Goal: Answer question/provide support: Share knowledge or assist other users

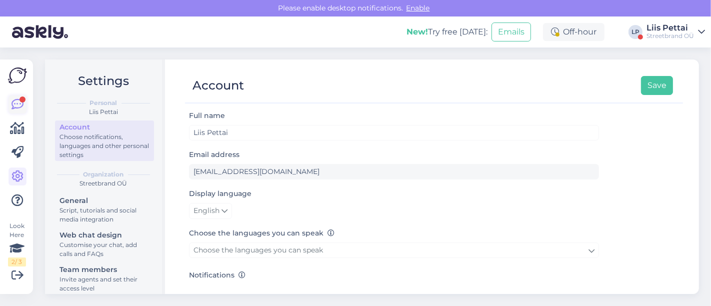
click at [14, 101] on icon at bounding box center [18, 105] width 12 height 12
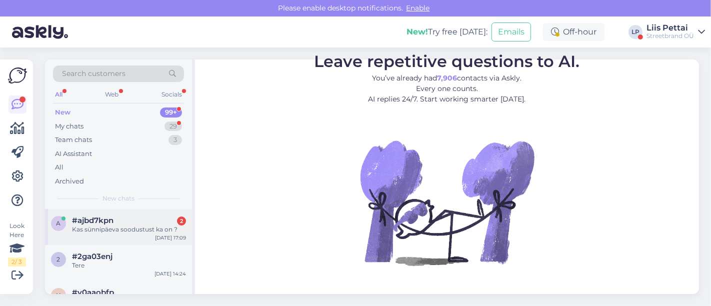
click at [118, 234] on div "a #ajbd7kpn 2 Kas sünnipäeva soodustust ka on ? [DATE] 17:09" at bounding box center [118, 227] width 147 height 36
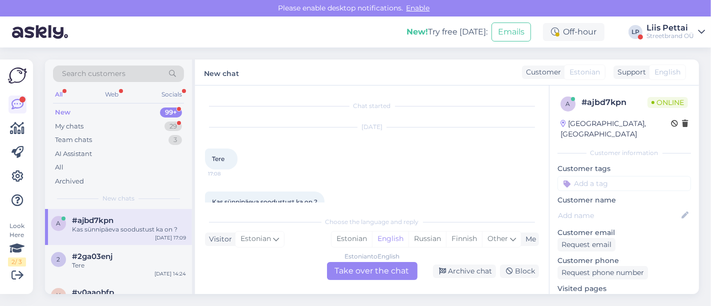
scroll to position [20, 0]
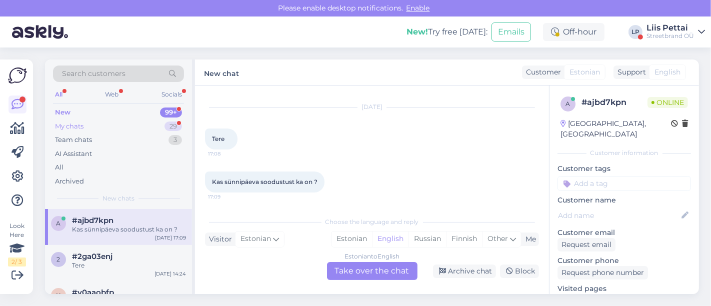
click at [83, 126] on div "My chats" at bounding box center [69, 127] width 29 height 10
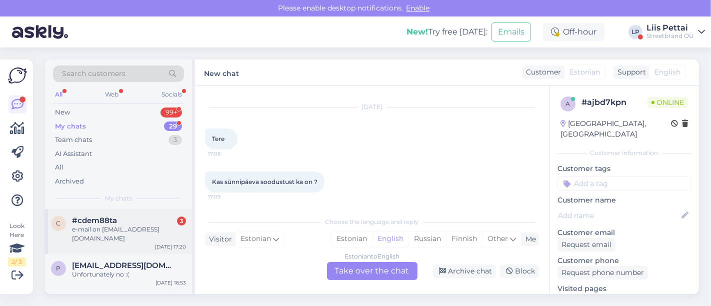
click at [80, 235] on div "c #cdem88ta 3 e-mail on [EMAIL_ADDRESS][DOMAIN_NAME] [DATE] 17:20" at bounding box center [118, 231] width 147 height 45
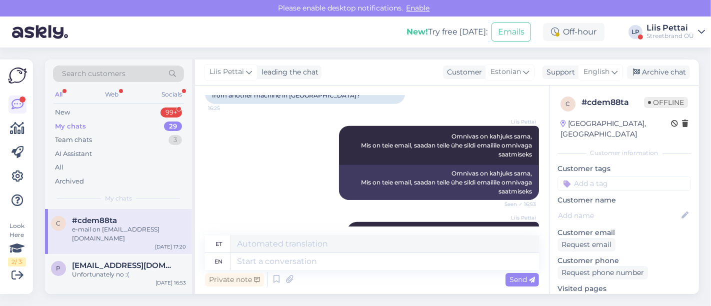
scroll to position [721, 0]
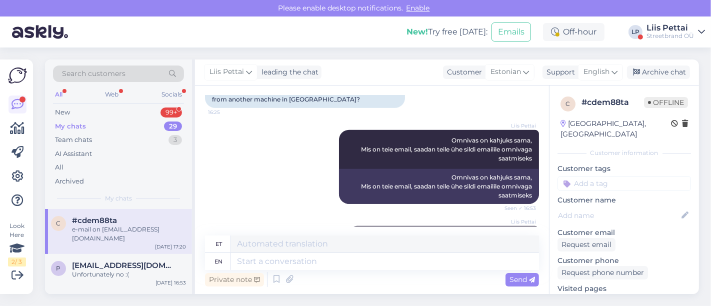
drag, startPoint x: 542, startPoint y: 187, endPoint x: 542, endPoint y: 225, distance: 37.5
click at [542, 225] on div "Chat started [DATE] Tere. 10:57 Hello. Kui mul on tehtud tellimus, mis saadeti …" at bounding box center [376, 161] width 343 height 131
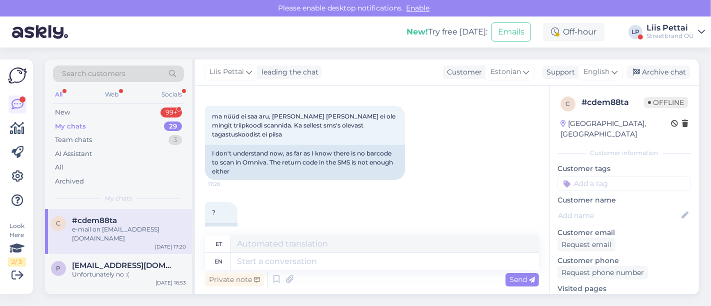
scroll to position [1026, 0]
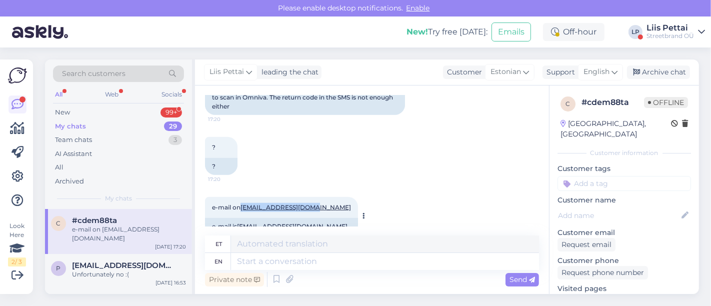
drag, startPoint x: 240, startPoint y: 191, endPoint x: 315, endPoint y: 190, distance: 75.0
click at [315, 197] on div "e-mail on [EMAIL_ADDRESS][DOMAIN_NAME] 17:20" at bounding box center [281, 207] width 153 height 21
copy span "[EMAIL_ADDRESS][DOMAIN_NAME]"
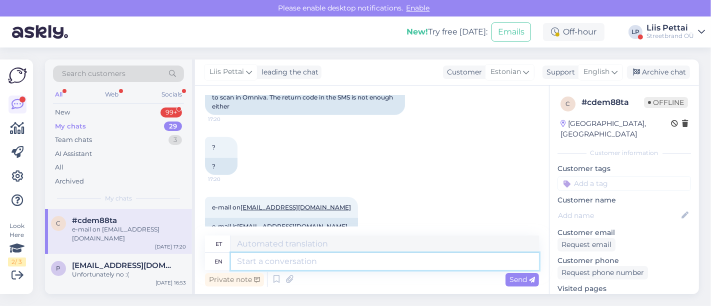
click at [356, 259] on textarea at bounding box center [385, 261] width 308 height 17
type textarea "ui"
type textarea "kasutajaliides"
type textarea "u"
type textarea "kui te"
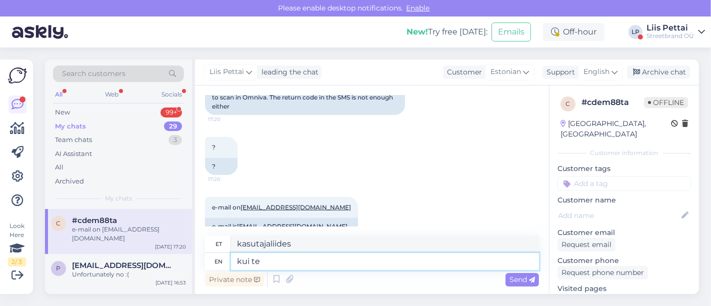
type textarea "kui"
type textarea "kui te a"
type textarea "kui te"
type textarea "kui te arvate et"
type textarea "kui te arvate"
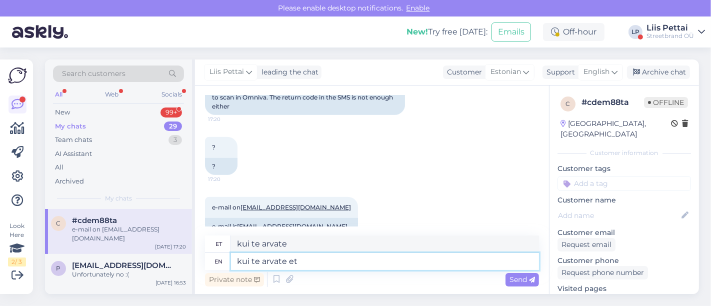
type textarea "kui te arvate et t"
type textarea "kui te arvate et"
type textarea "kui te arvate et teie t"
type textarea "kui te arvasite [PERSON_NAME]"
type textarea "kui te arvate et teie tagastus se"
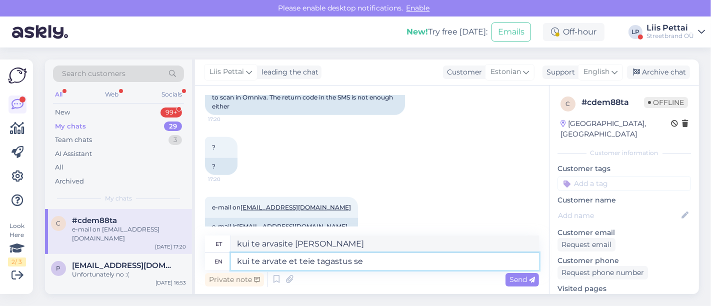
type textarea "kui te arvate et teie tagastus"
type textarea "kui te arvate et teie tagastus sellesse s"
type textarea "kui te arvate et teie tagastus sellesse"
type textarea "kui te arvate et teie tagastus sellesse kõige su"
type textarea "kui te arvate et teie tagastus sellesse kõige"
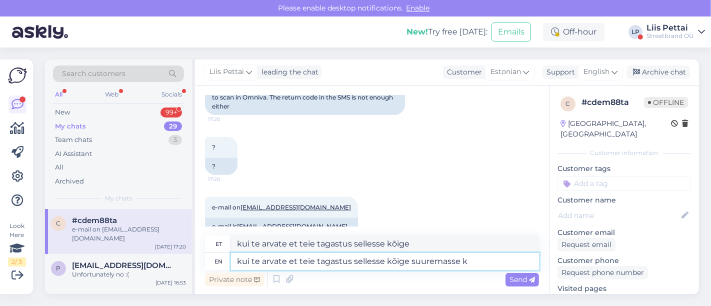
type textarea "kui te arvate et teie tagastus sellesse kõige suuremasse ka"
type textarea "kui te arvate et teie tagastus sellesse kõige suuremasse"
type textarea "kui te arvate et teie tagastus sellesse kõige suuremasse [PERSON_NAME]"
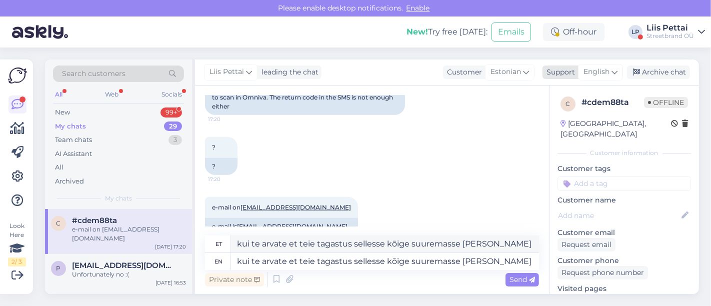
click at [599, 77] on span "English" at bounding box center [597, 72] width 26 height 11
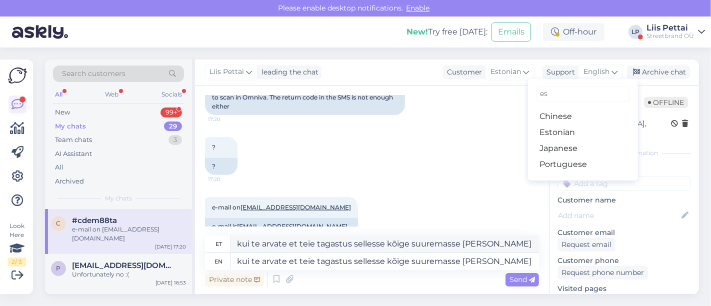
type input "es"
click at [584, 131] on link "Estonian" at bounding box center [583, 133] width 110 height 16
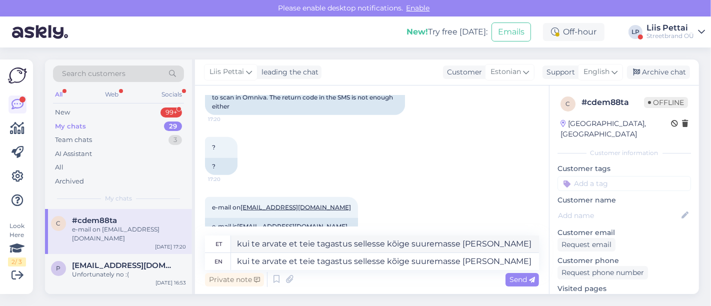
scroll to position [1013, 0]
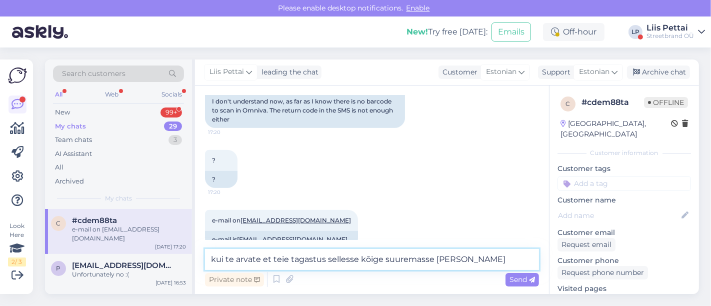
click at [482, 265] on textarea "kui te arvate et teie tagastus sellesse kõige suuremasse [PERSON_NAME]" at bounding box center [372, 259] width 334 height 21
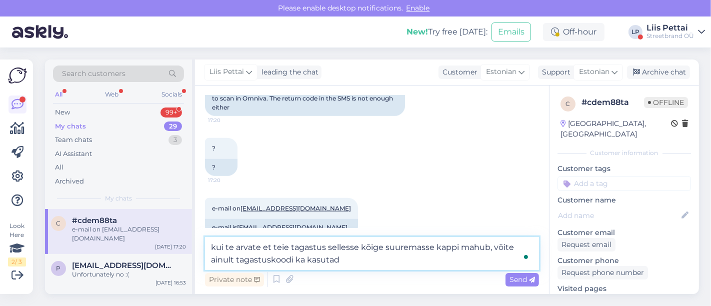
type textarea "kui te arvate et teie tagastus sellesse kõige suuremasse kappi mahub, võite ain…"
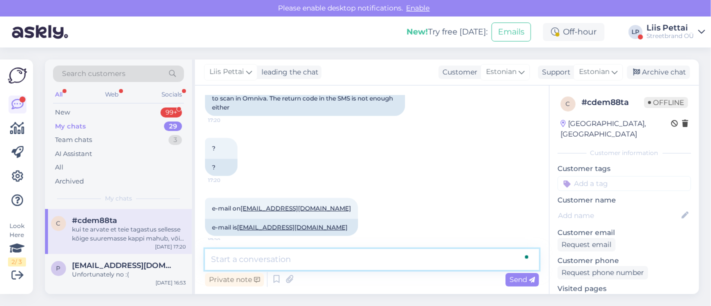
scroll to position [1065, 0]
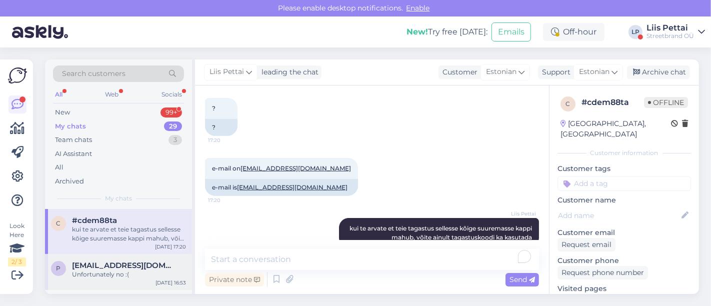
click at [141, 264] on span "[EMAIL_ADDRESS][DOMAIN_NAME]" at bounding box center [124, 265] width 104 height 9
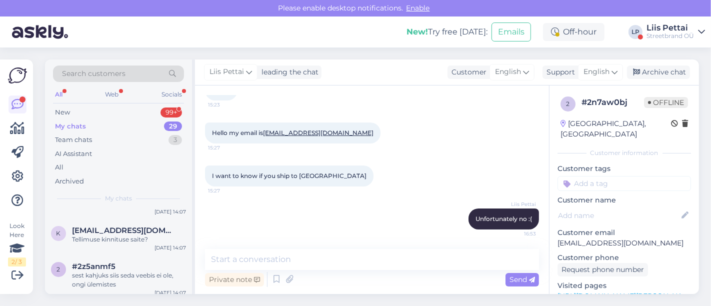
scroll to position [267, 0]
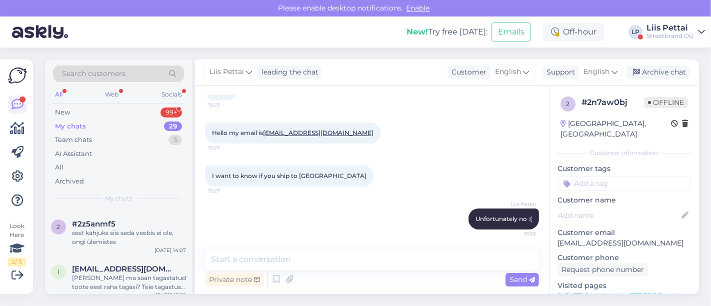
click at [65, 104] on div "Search customers All Web Socials New 99+ My chats 29 Team chats 3 AI Assistant …" at bounding box center [118, 135] width 147 height 150
click at [65, 114] on div "New" at bounding box center [62, 113] width 15 height 10
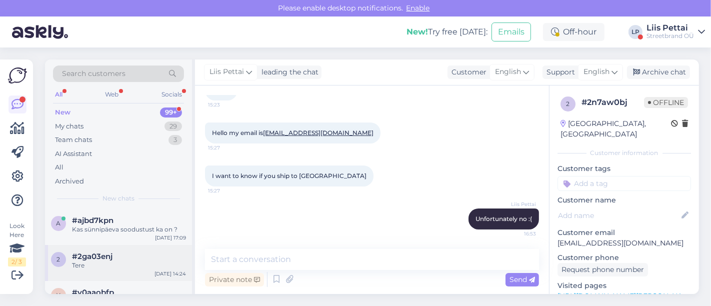
click at [123, 261] on div "Tere" at bounding box center [129, 265] width 114 height 9
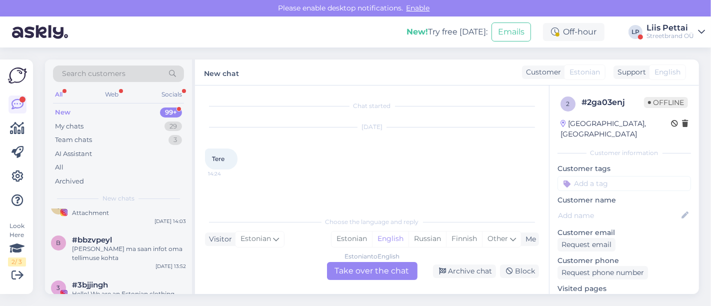
scroll to position [222, 0]
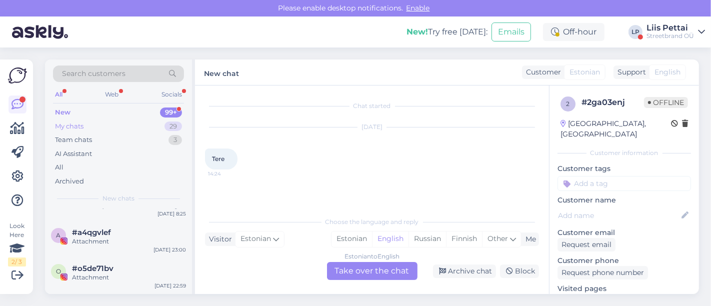
click at [106, 122] on div "My chats 29" at bounding box center [118, 127] width 131 height 14
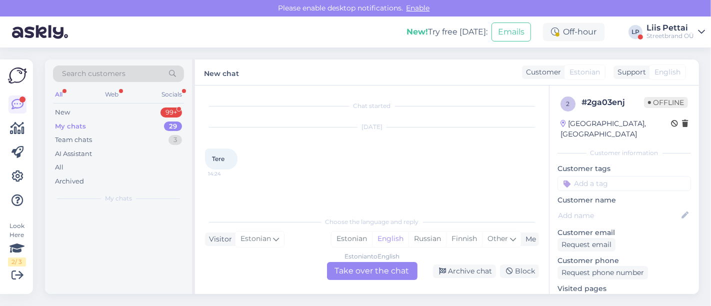
scroll to position [0, 0]
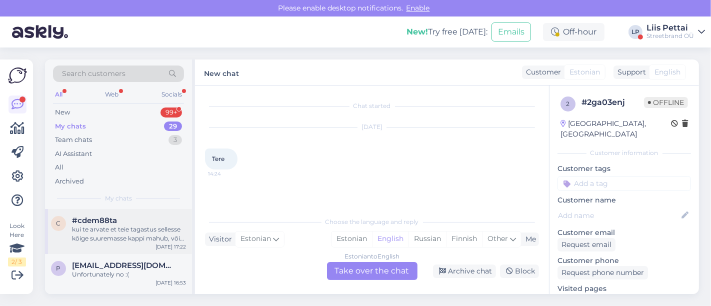
click at [100, 219] on span "#cdem88ta" at bounding box center [94, 220] width 45 height 9
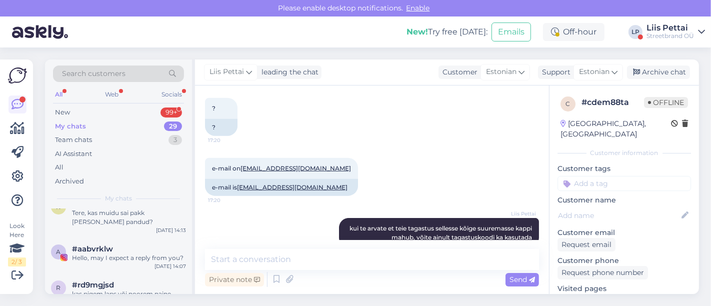
scroll to position [178, 0]
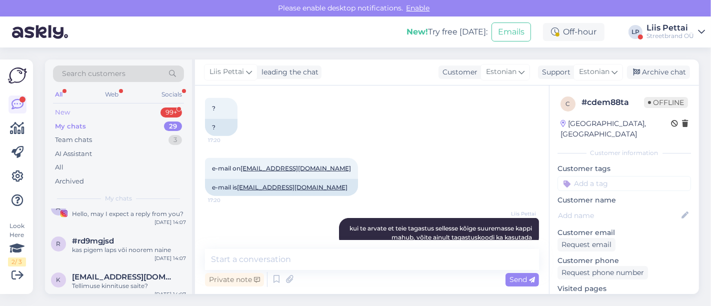
click at [89, 115] on div "New 99+" at bounding box center [118, 113] width 131 height 14
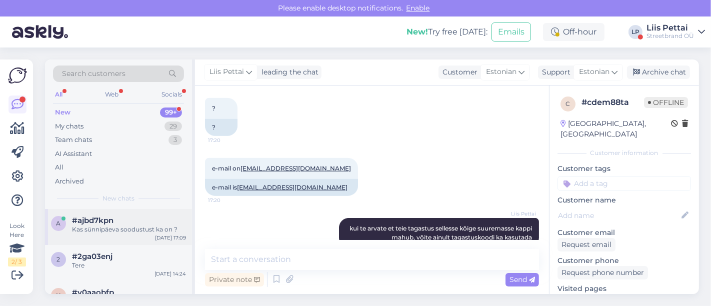
click at [93, 237] on div "a #ajbd7kpn Kas sünnipäeva soodustust ka on ? [DATE] 17:09" at bounding box center [118, 227] width 147 height 36
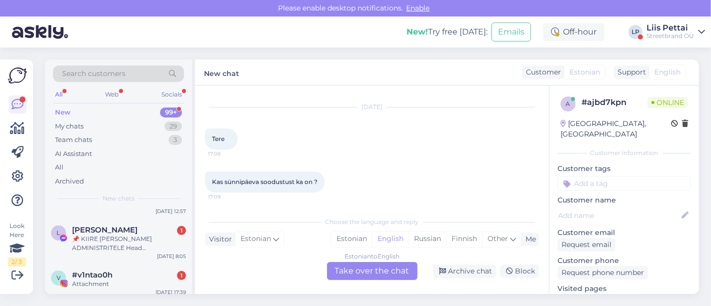
scroll to position [444, 0]
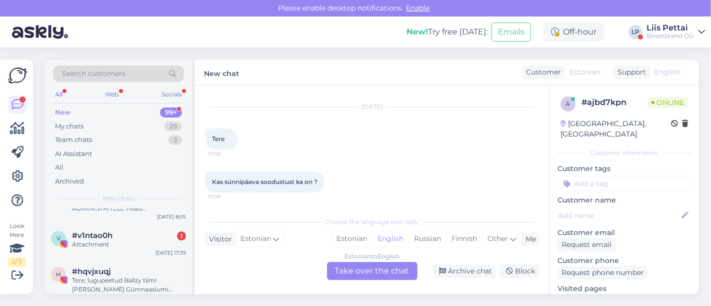
click at [681, 32] on div "Streetbrand OÜ" at bounding box center [671, 36] width 48 height 8
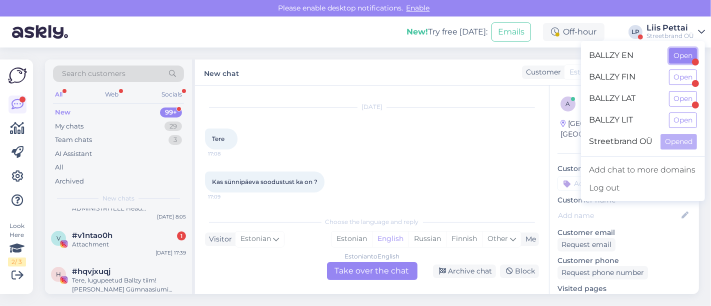
click at [679, 61] on button "Open" at bounding box center [683, 56] width 28 height 16
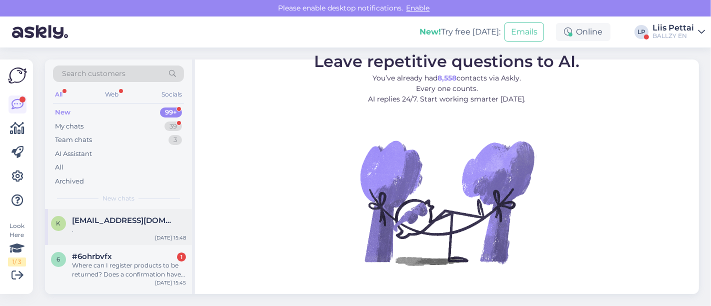
click at [129, 231] on div "." at bounding box center [129, 229] width 114 height 9
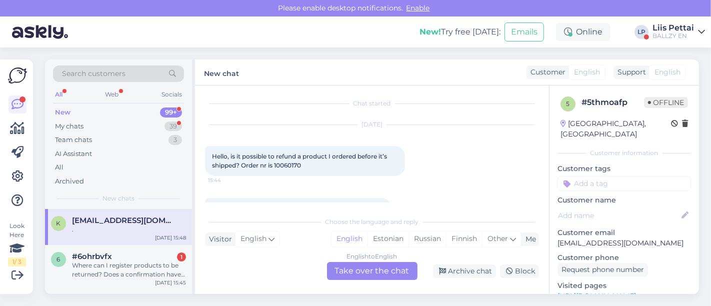
scroll to position [0, 0]
click at [276, 164] on span "Hello, is it possible to refund a product I ordered before it’s shipped? Order …" at bounding box center [300, 163] width 177 height 17
drag, startPoint x: 274, startPoint y: 168, endPoint x: 312, endPoint y: 169, distance: 37.5
click at [312, 169] on div "Hello, is it possible to refund a product I ordered before it’s shipped? Order …" at bounding box center [305, 164] width 200 height 30
copy span "10060170"
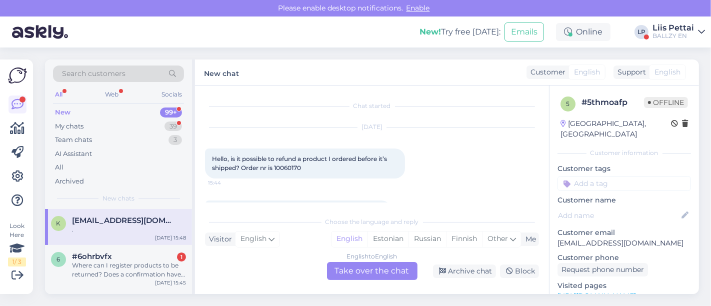
click at [338, 272] on div "English to English Take over the chat" at bounding box center [372, 271] width 91 height 18
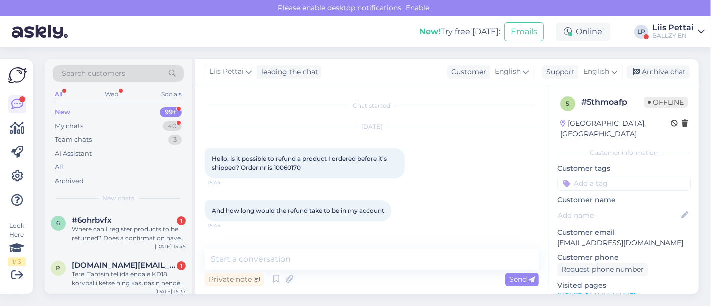
click at [334, 272] on div "Private note Send" at bounding box center [372, 279] width 334 height 19
click at [332, 266] on textarea "To enrich screen reader interactions, please activate Accessibility in Grammarl…" at bounding box center [372, 259] width 334 height 21
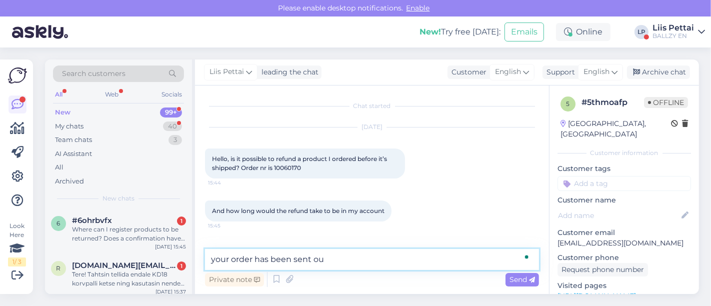
type textarea "your order has been sent out"
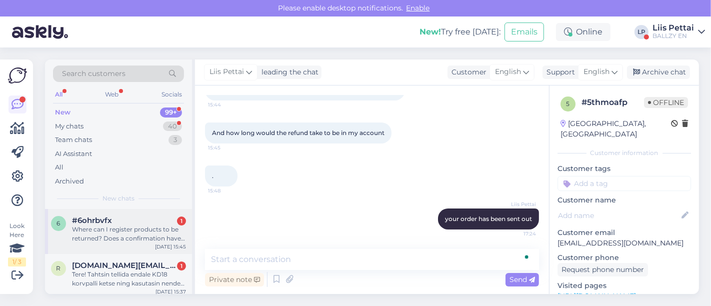
click at [126, 232] on div "Where can I register products to be returned? Does a confirmation have to be do…" at bounding box center [129, 234] width 114 height 18
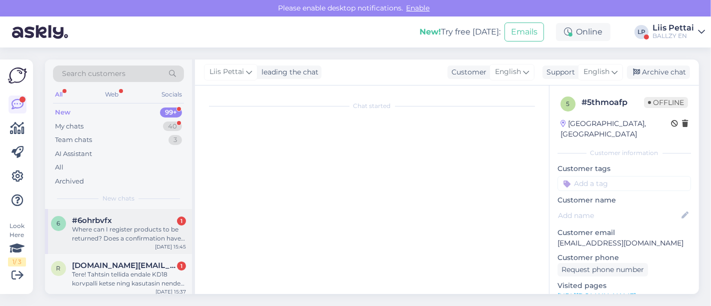
scroll to position [163, 0]
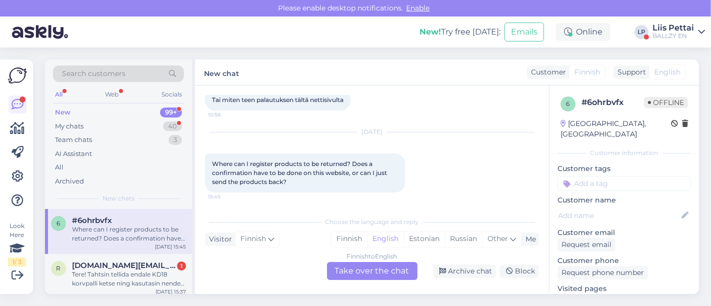
click at [394, 268] on div "Finnish to English Take over the chat" at bounding box center [372, 271] width 91 height 18
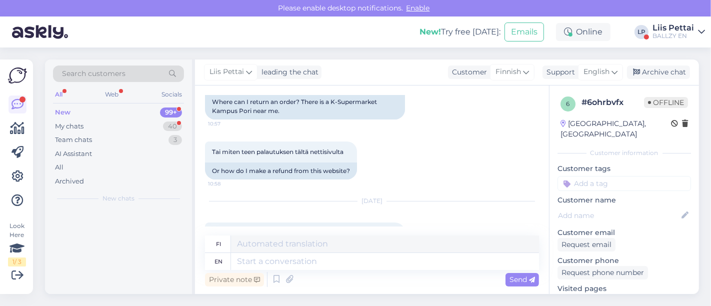
scroll to position [215, 0]
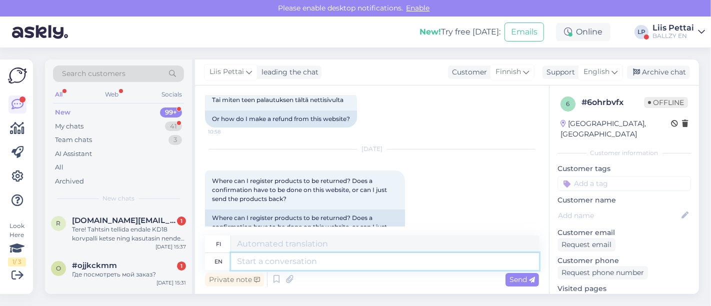
click at [359, 260] on textarea at bounding box center [385, 261] width 308 height 17
type textarea "no n"
type textarea "ei"
type textarea "no need t"
type textarea "ei tarvetta"
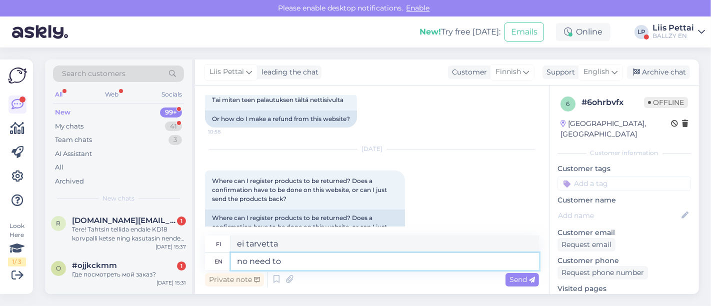
type textarea "no need to"
type textarea "ei tarvitse"
type textarea "no need to register"
type textarea "ei tarvitse rekisteröityä"
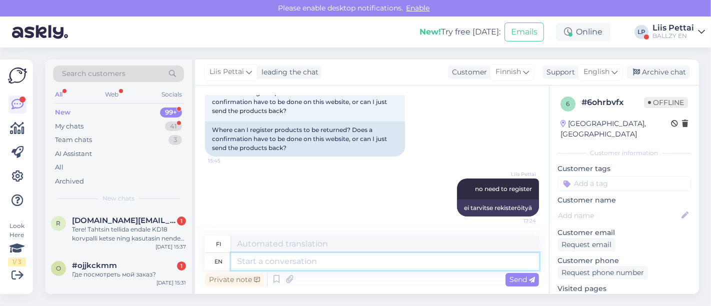
paste textarea "[URL][DOMAIN_NAME]"
type textarea "[URL][DOMAIN_NAME]"
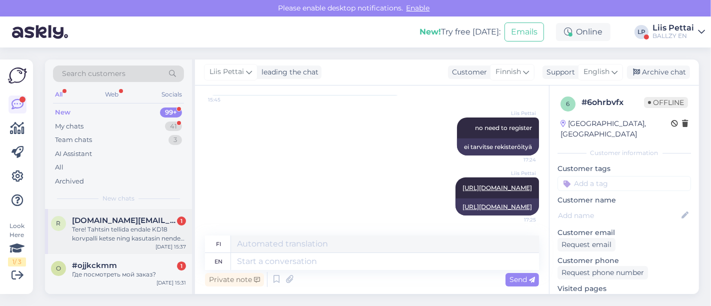
click at [99, 235] on div "Tere! Tahtsin tellida endale KD18 korvpalli ketse ning kasutasin nende soetamis…" at bounding box center [129, 234] width 114 height 18
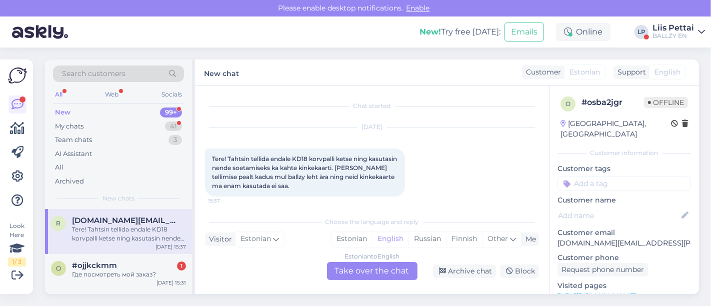
scroll to position [4, 0]
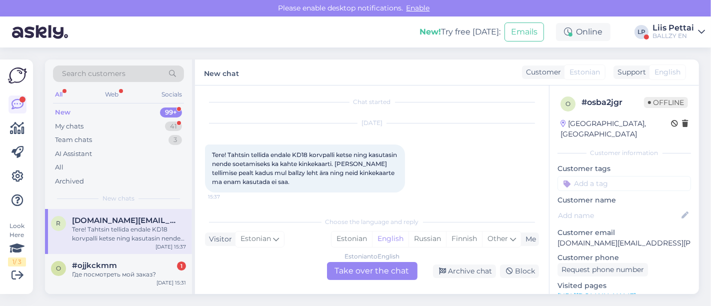
click at [358, 274] on div "Estonian to English Take over the chat" at bounding box center [372, 271] width 91 height 18
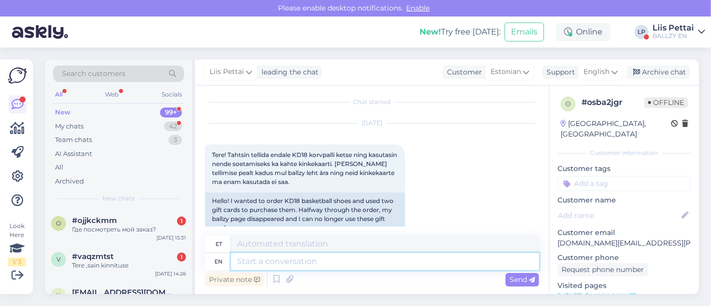
click at [330, 266] on textarea at bounding box center [385, 261] width 308 height 17
type textarea "palun k"
type textarea "palun"
type textarea "palun kinkek"
type textarea "paluni veidrus"
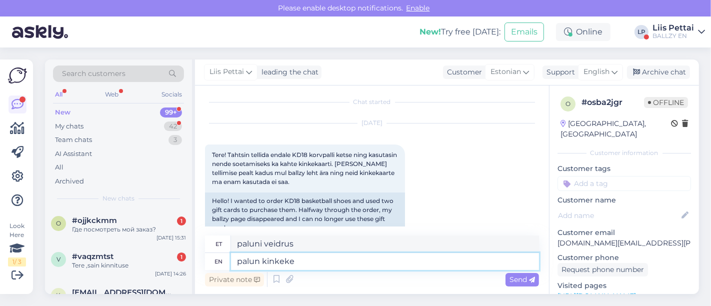
type textarea "palun kinkek"
type textarea "palun kinkekaardi k"
type textarea "palun kinkekaart"
type textarea "palun kinkekaardi koode"
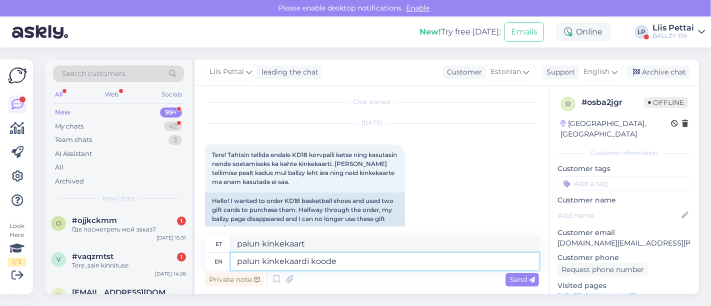
type textarea "palun kinkekaardi kood"
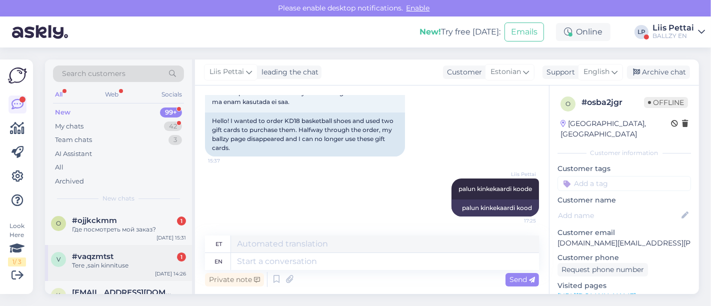
click at [126, 258] on div "#vaqzmtst 1" at bounding box center [129, 256] width 114 height 9
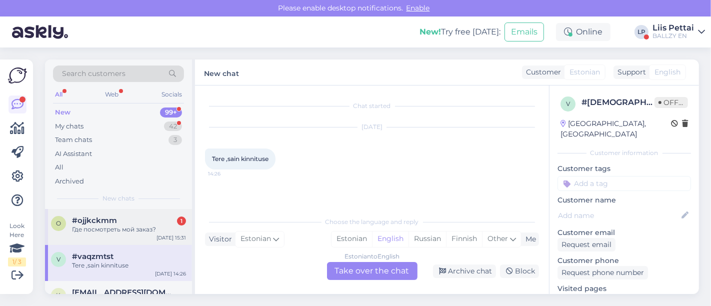
click at [127, 223] on div "#ojjkckmm 1" at bounding box center [129, 220] width 114 height 9
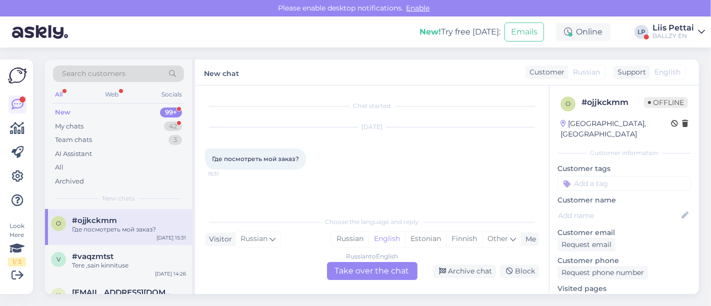
click at [361, 271] on div "Russian to English Take over the chat" at bounding box center [372, 271] width 91 height 18
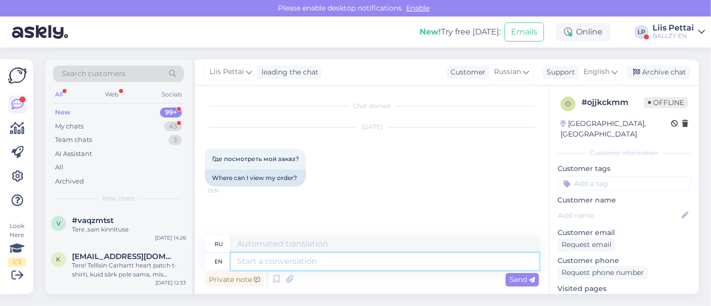
click at [339, 264] on textarea at bounding box center [385, 261] width 308 height 17
type textarea "were y"
type textarea "были"
type textarea "were you l"
type textarea "ты был"
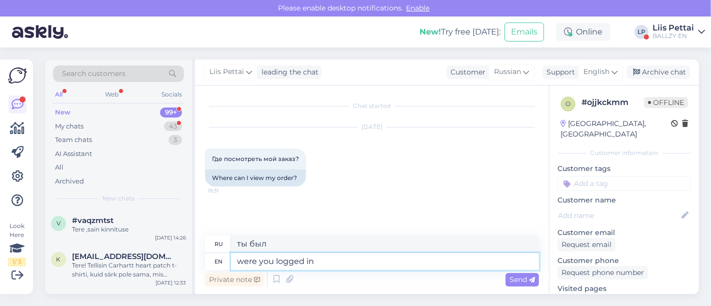
type textarea "were you logged in"
type textarea "вы были зарегистрированы?"
type textarea "were you logged in w"
type textarea "вы вошли в систему?"
type textarea "were you logged in when y"
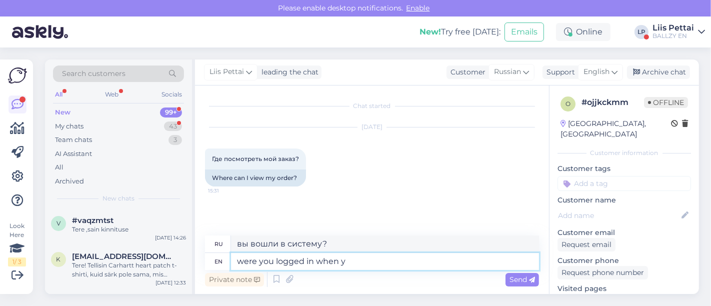
type textarea "вы были в системе, когда"
type textarea "were you logged in when you ma"
type textarea "Вы были в системе, когда вы"
type textarea "were you logged in when you made the"
type textarea "Вы были в системе, когда вы сделали"
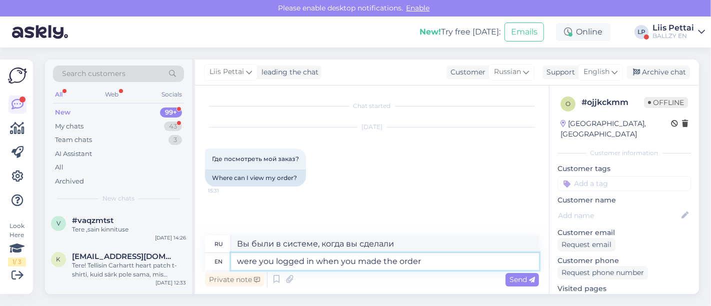
type textarea "were you logged in when you made the order?"
type textarea "Вы были авторизованы, когда делали заказ?"
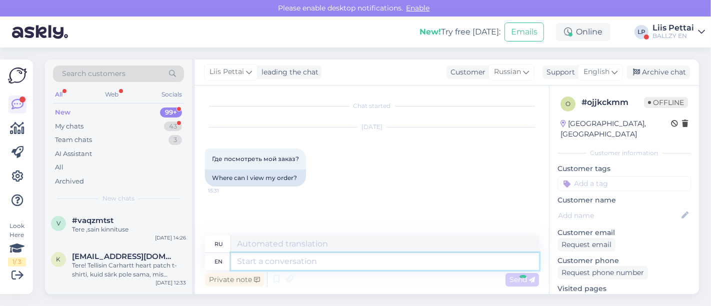
scroll to position [30, 0]
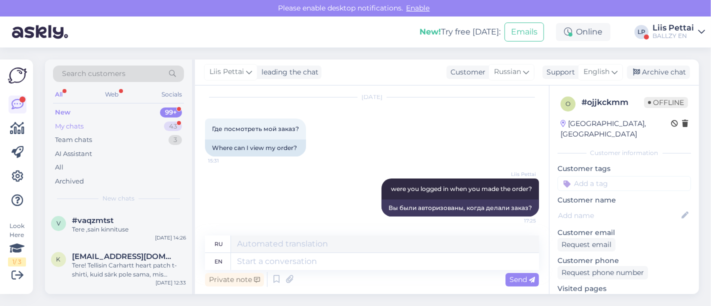
click at [119, 120] on div "My chats 43" at bounding box center [118, 127] width 131 height 14
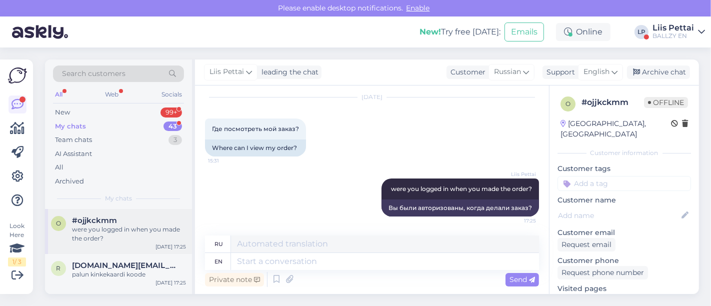
click at [103, 225] on div "were you logged in when you made the order?" at bounding box center [129, 234] width 114 height 18
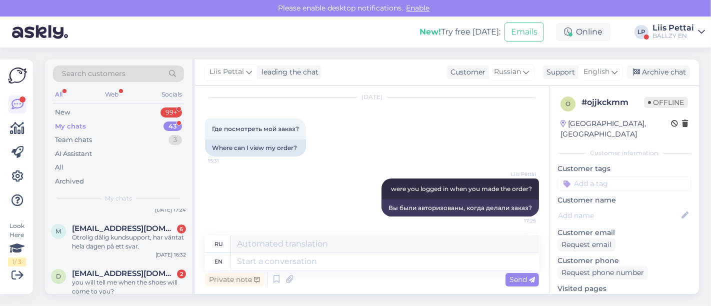
scroll to position [156, 0]
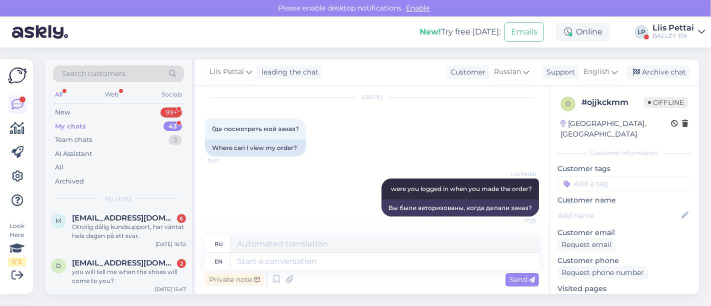
click at [103, 223] on span "[EMAIL_ADDRESS][DOMAIN_NAME]" at bounding box center [124, 218] width 104 height 9
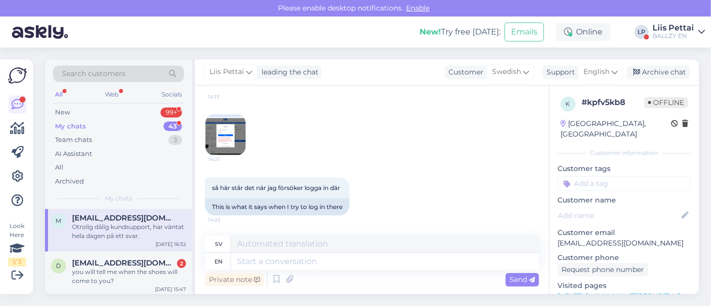
scroll to position [417, 0]
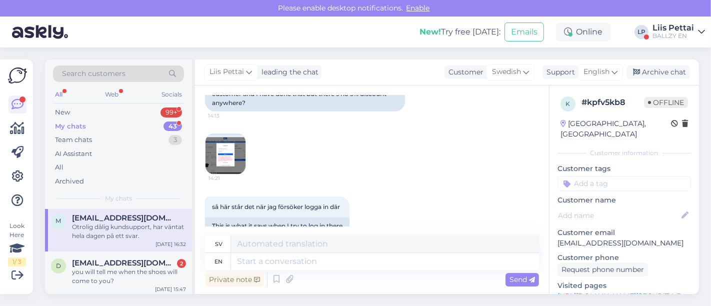
click at [229, 145] on img at bounding box center [226, 154] width 40 height 40
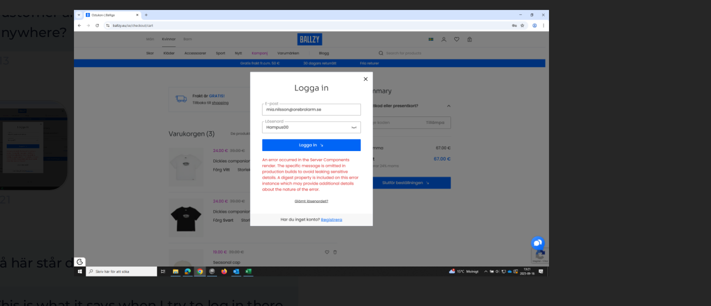
click at [496, 100] on div at bounding box center [355, 153] width 711 height 306
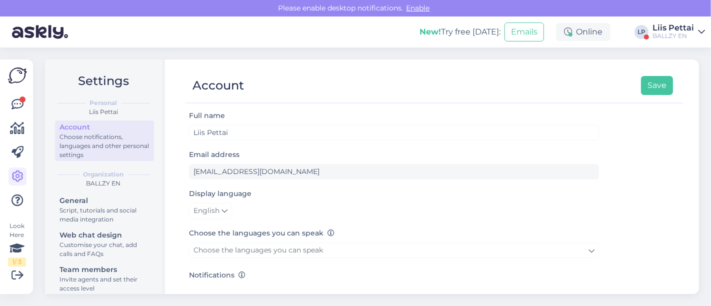
click at [29, 101] on div "Look Here 1 / 3 Get more Your checklist to get more value from Askly. Close Con…" at bounding box center [16, 177] width 33 height 235
click at [21, 101] on div at bounding box center [23, 100] width 6 height 6
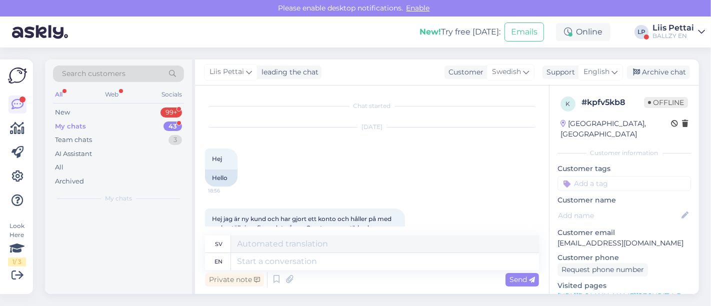
scroll to position [573, 0]
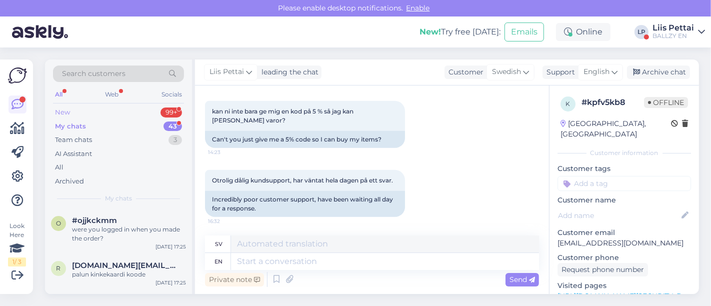
click at [104, 112] on div "New 99+" at bounding box center [118, 113] width 131 height 14
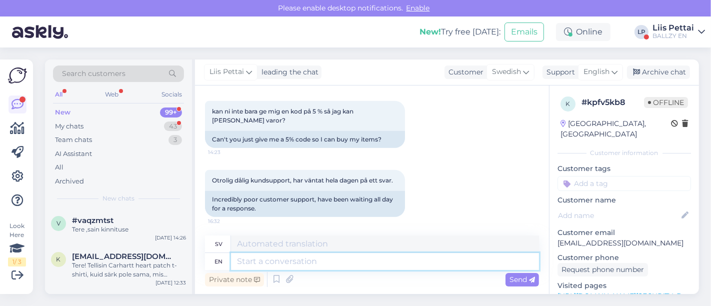
click at [363, 268] on textarea at bounding box center [385, 261] width 308 height 17
type textarea "Hello,"
type textarea "Hej,"
type textarea "H"
drag, startPoint x: 545, startPoint y: 206, endPoint x: 545, endPoint y: 183, distance: 22.5
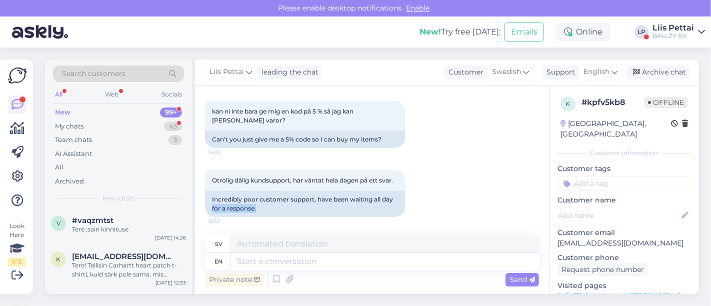
click at [545, 183] on div "Chat started [DATE] Hej 18:56 Hello Hej jag är ny kund och har gjort ett konto …" at bounding box center [372, 190] width 354 height 209
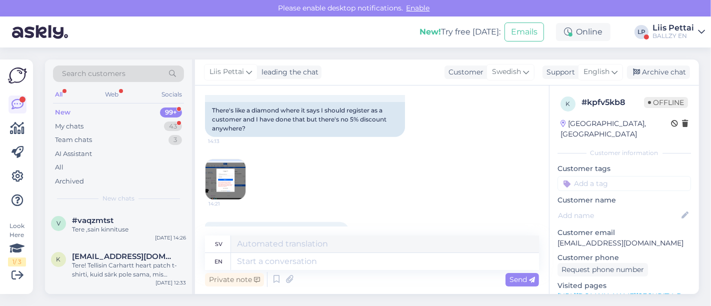
scroll to position [389, 0]
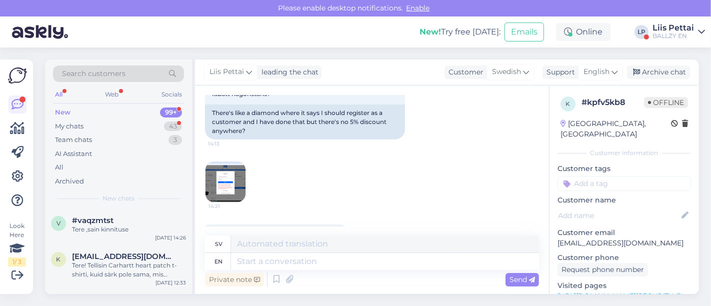
click at [221, 183] on img at bounding box center [226, 182] width 40 height 40
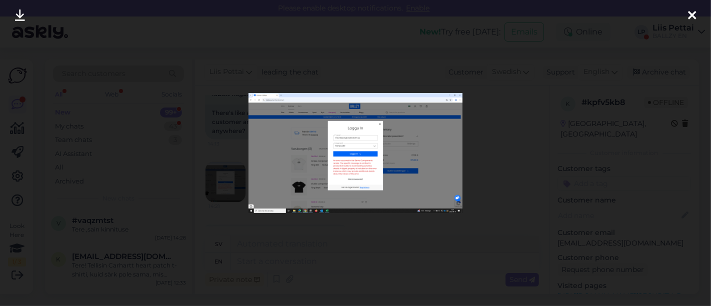
click at [252, 235] on div at bounding box center [355, 153] width 711 height 306
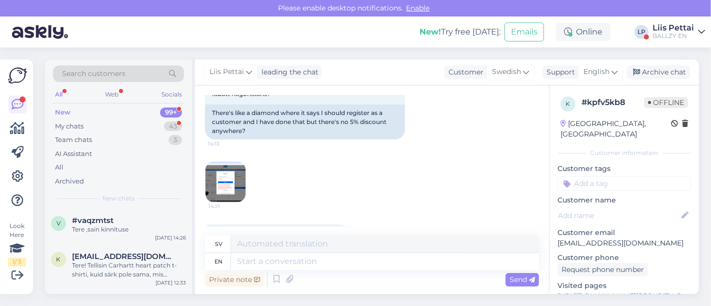
scroll to position [573, 0]
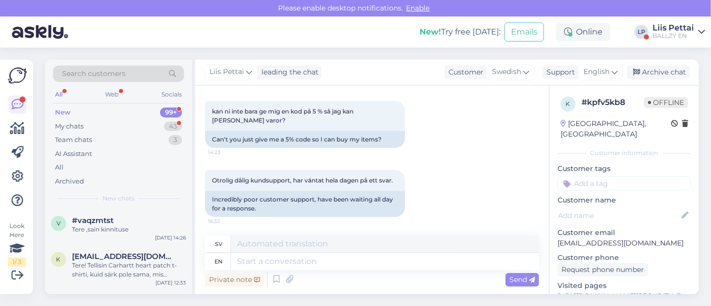
click at [464, 271] on div "Private note Send" at bounding box center [372, 279] width 334 height 19
click at [464, 266] on textarea at bounding box center [385, 261] width 308 height 17
type textarea "you c"
type textarea "du"
type textarea "you can on"
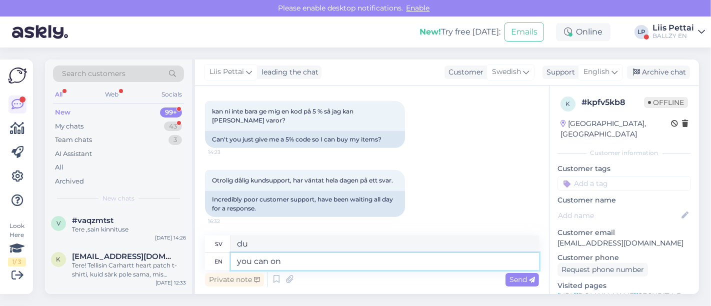
type textarea "du kan"
type textarea "you can only us"
type textarea "du kan bara"
type textarea "you can only use the"
type textarea "du kan bara använda"
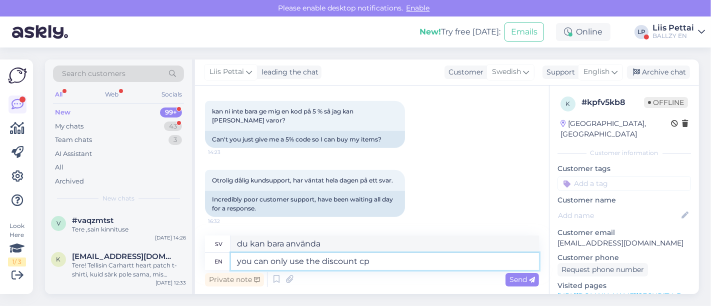
type textarea "you can only use the discount cpd"
type textarea "du kan bara använda rabatten"
type textarea "you can only use the discount codes o"
type textarea "du kan bara använda rabattkoderna"
type textarea "you can only use the discount codes on f"
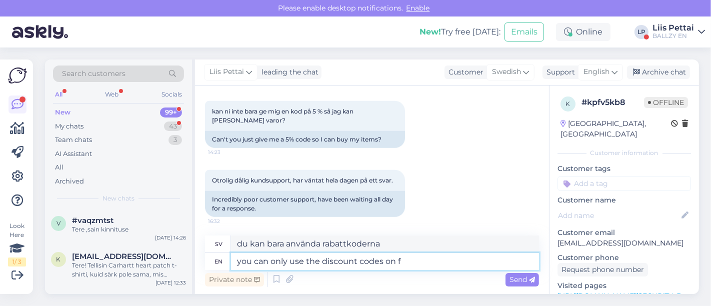
type textarea "du kan bara använda rabattkoderna på"
type textarea "you can only use the discount codes on full p"
type textarea "du kan bara använda rabattkoderna på hela"
type textarea "you can only use the discount codes on full price ite"
type textarea "du kan bara använda rabattkoderna till fullt pris"
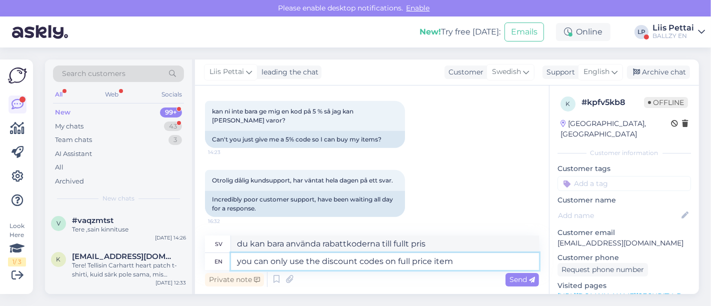
type textarea "you can only use the discount codes on full price items"
type textarea "Du kan bara använda rabattkoderna på varor med fullpris"
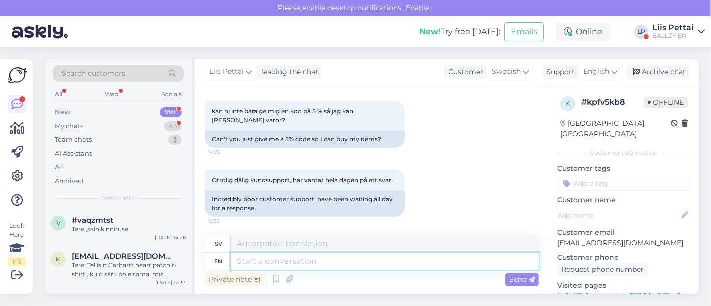
scroll to position [633, 0]
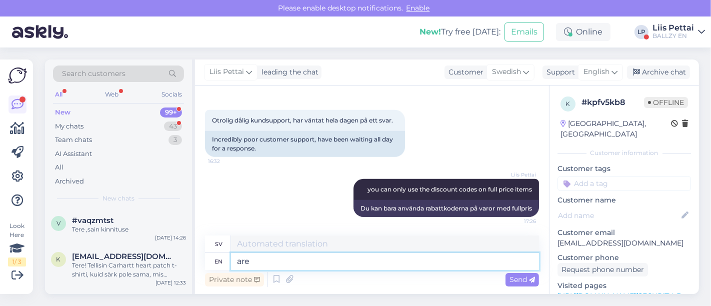
type textarea "are"
type textarea "är"
type textarea "are everything fu"
type textarea "är allt"
type textarea "are everything full pr"
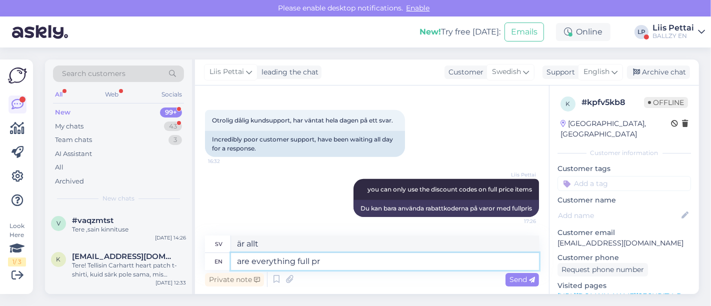
type textarea "är allt fullt"
type textarea "are everything full price"
type textarea "är allt fullt pris"
type textarea "are everything full price?"
type textarea "Är allt fullt pris?"
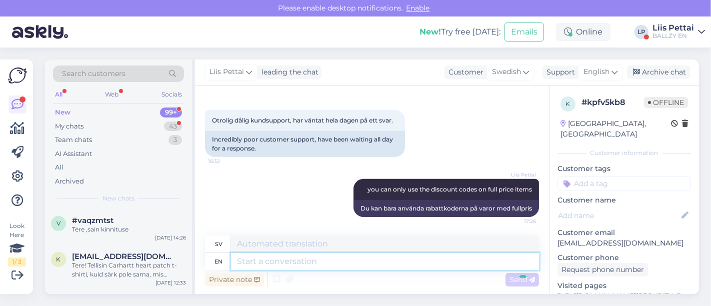
scroll to position [693, 0]
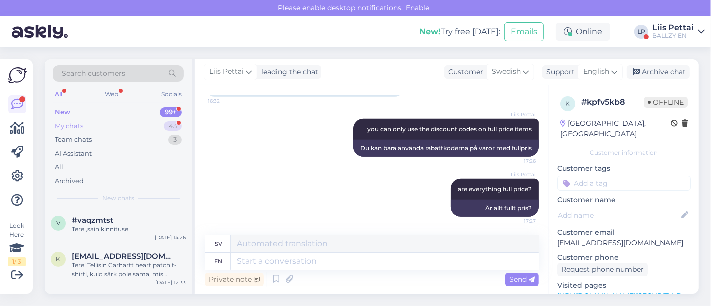
click at [71, 132] on div "My chats 43" at bounding box center [118, 127] width 131 height 14
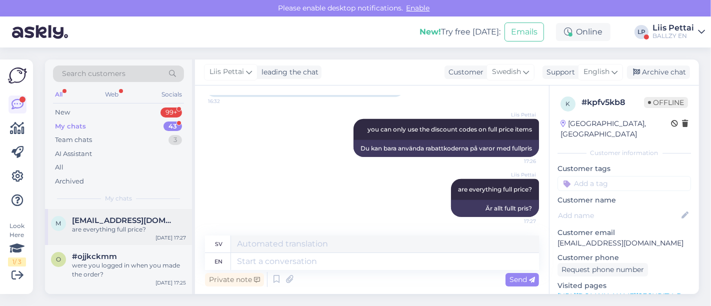
click at [129, 230] on div "are everything full price?" at bounding box center [129, 229] width 114 height 9
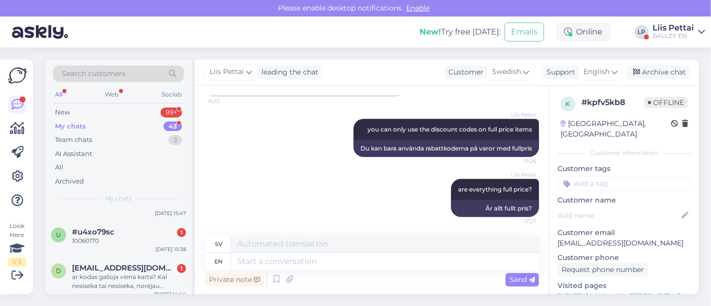
scroll to position [244, 0]
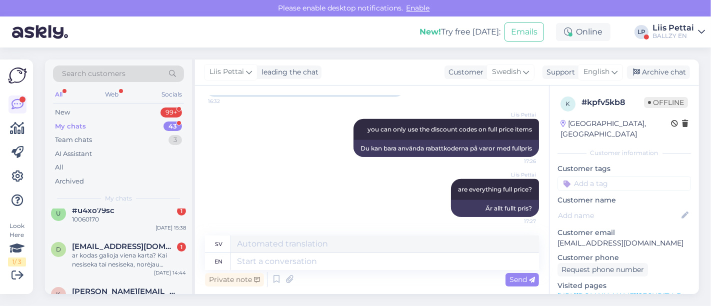
click at [129, 224] on div "10060170" at bounding box center [129, 219] width 114 height 9
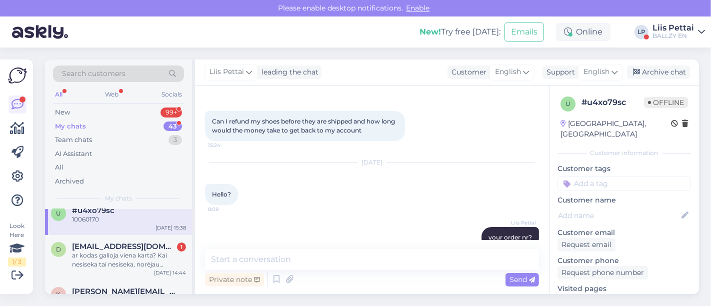
scroll to position [267, 0]
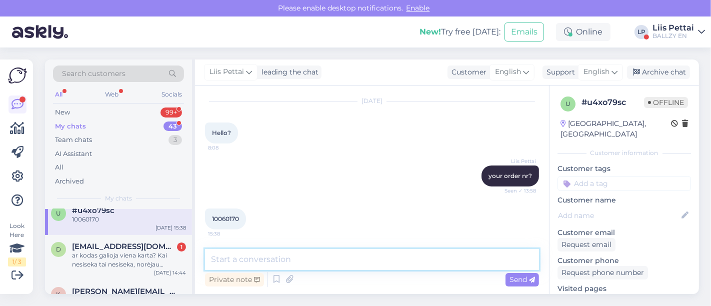
click at [332, 261] on textarea at bounding box center [372, 259] width 334 height 21
type textarea "sent out alreadt"
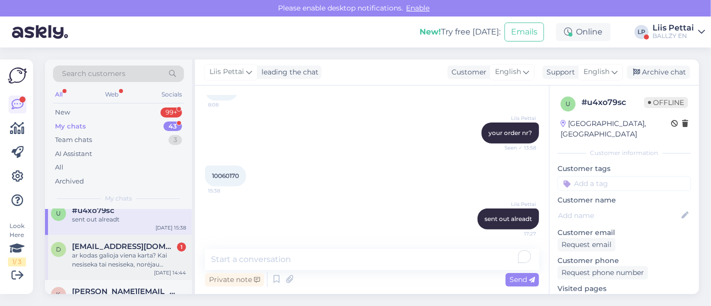
click at [153, 260] on div "ar kodas galioja viena karta? Kai nesiseka tai nesiseka, norėjau užsisakyti kit…" at bounding box center [129, 260] width 114 height 18
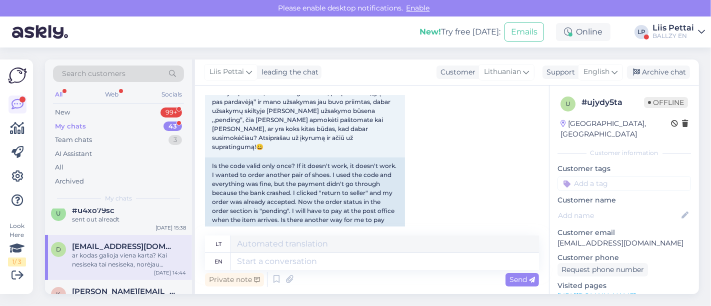
scroll to position [612, 0]
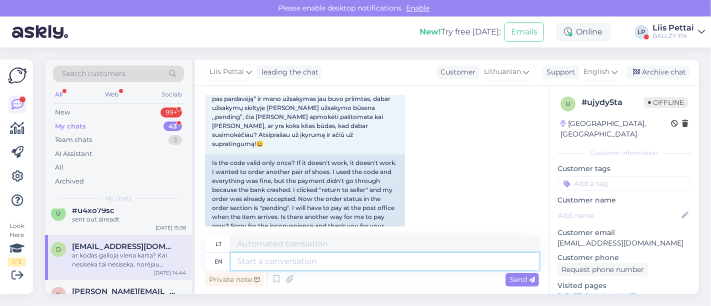
click at [435, 263] on textarea at bounding box center [385, 261] width 308 height 17
type textarea "you s"
type textarea "tu"
type textarea "you should"
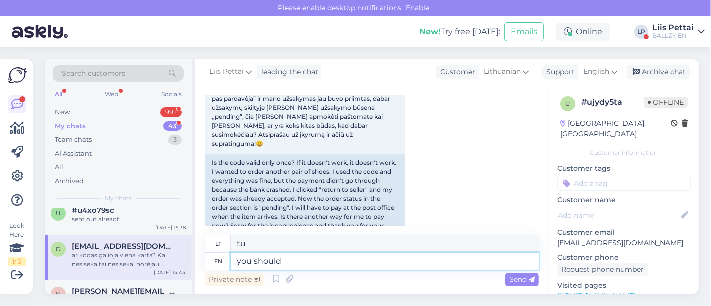
type textarea "tu turėtum"
type textarea "you should just"
type textarea "tu tiesiog turėtum"
type textarea "you should just make a"
type textarea "turėtum tiesiog padaryti"
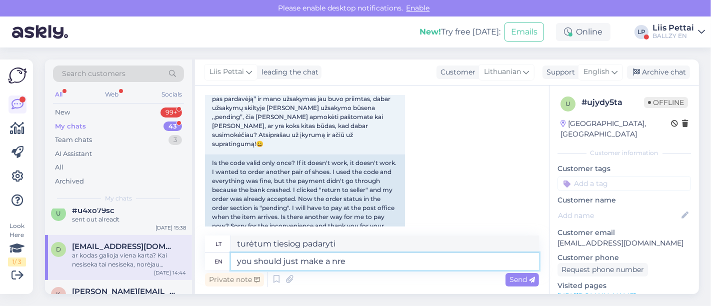
type textarea "you should just make a nre"
type textarea "turėtum tiesiog padaryti nre"
type textarea "you should just make a new or"
type textarea "tiesiog reikėtų susikurti naują"
type textarea "you should just make a new order fro"
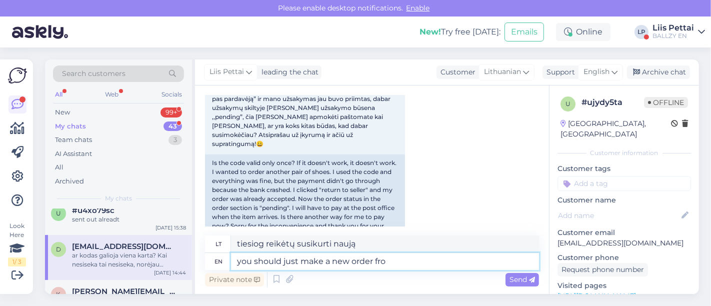
type textarea "tereikės tiesiog pateikti naują užsakymą"
type textarea "you should just make a new order from"
type textarea "turėtumėte tiesiog pateikti naują užsakymą iš"
type textarea "you should just make a new order from scratc"
type textarea "Jums tereikės daryti naują užsakymą nuo nulio"
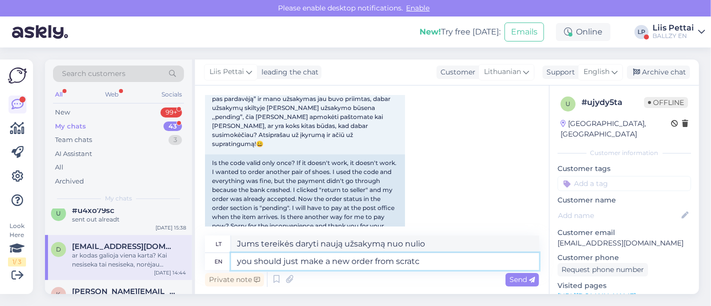
type textarea "you should just make a new order from scratch"
type textarea "tereikėtų tiesiog nuo nulio pateikti naują užsakymą"
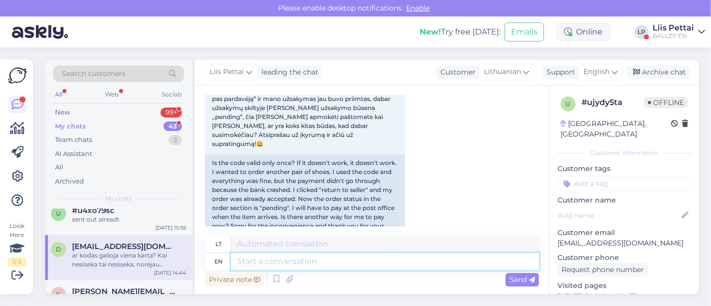
scroll to position [672, 0]
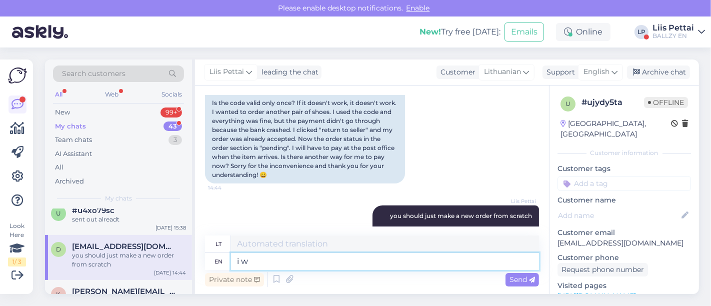
type textarea "i wi"
type textarea "aš"
type textarea "i will"
type textarea "aš padarysiu"
type textarea "i will give"
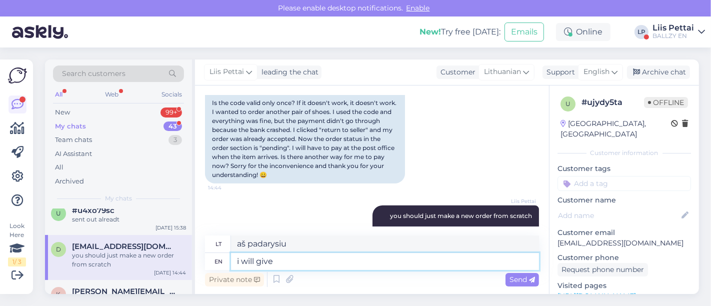
type textarea "aš duosiu"
type textarea "i will give u"
type textarea "aš tau duosiu"
type textarea "i will give"
type textarea "aš duosiu"
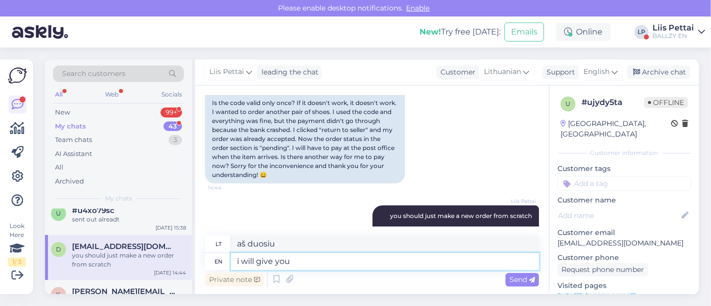
type textarea "i will give you"
type textarea "aš tau duosiu"
type textarea "i will give you new c"
type textarea "duosiu tau naują"
type textarea "i will give you new code"
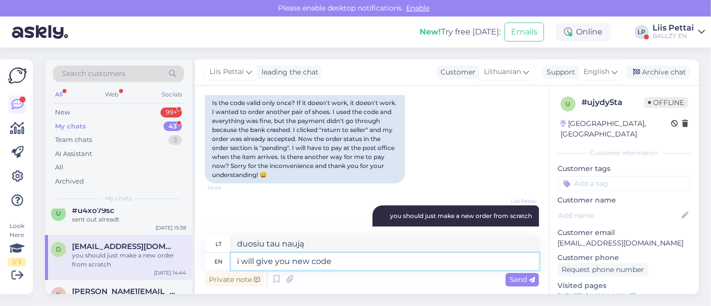
type textarea "duosiu tau naują kodą"
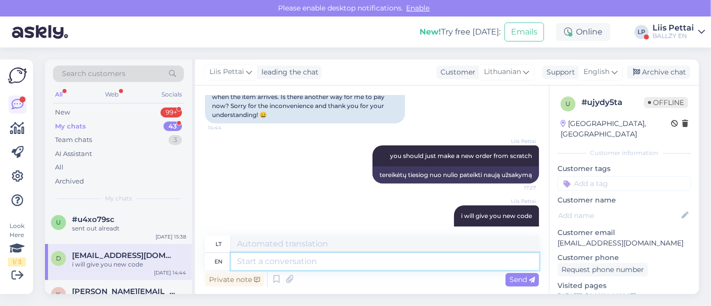
scroll to position [253, 0]
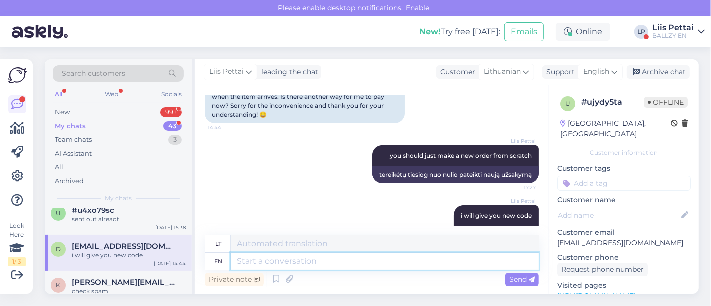
paste textarea "30OFF-5QK04"
type textarea "30OFF-5QK04"
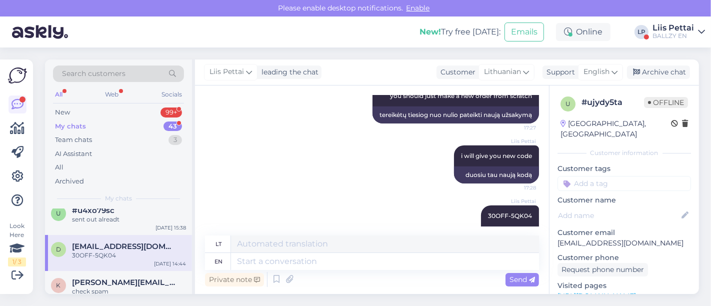
click at [100, 245] on div "d [EMAIL_ADDRESS][DOMAIN_NAME] 30OFF-5QK04 [DATE] 14:44" at bounding box center [118, 253] width 147 height 36
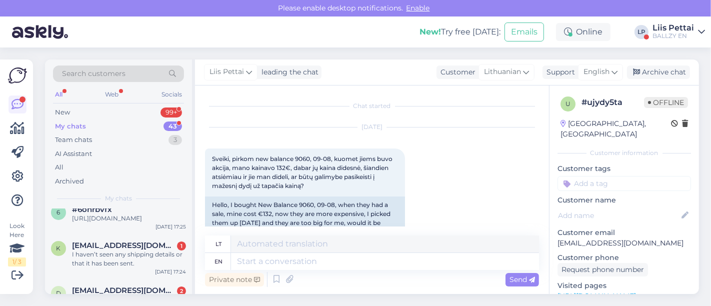
scroll to position [156, 0]
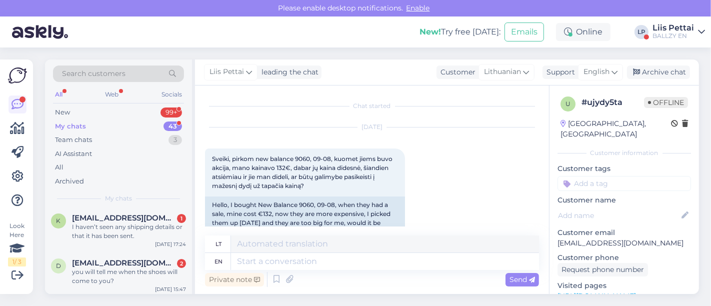
click at [100, 241] on div "I haven’t seen any shipping details or that it has been sent." at bounding box center [129, 232] width 114 height 18
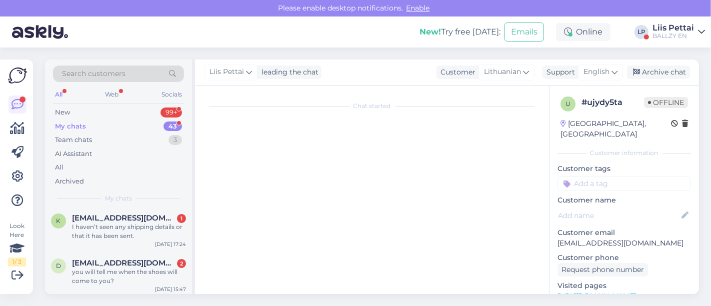
scroll to position [121, 0]
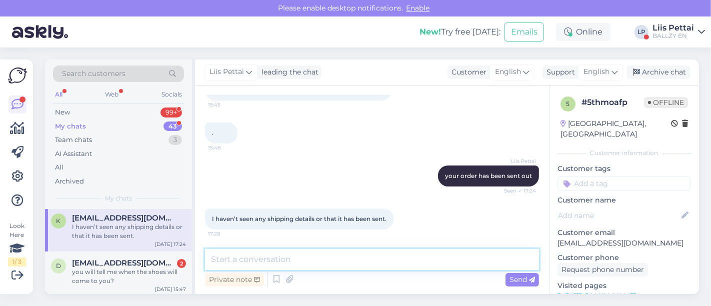
click at [432, 264] on textarea at bounding box center [372, 259] width 334 height 21
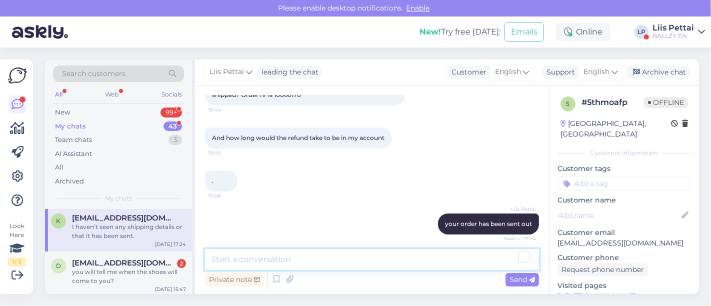
scroll to position [87, 0]
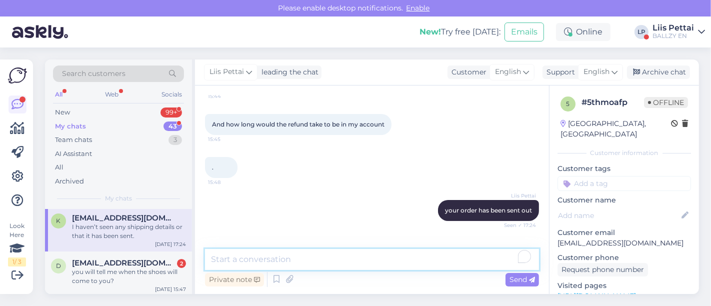
click at [248, 258] on textarea "To enrich screen reader interactions, please activate Accessibility in Grammarl…" at bounding box center [372, 259] width 334 height 21
drag, startPoint x: 267, startPoint y: 262, endPoint x: 194, endPoint y: 256, distance: 72.7
click at [194, 256] on div "Search customers All Web Socials New 99+ My chats 43 Team chats 3 AI Assistant …" at bounding box center [372, 177] width 654 height 235
type textarea "tracking in spam maybe?"
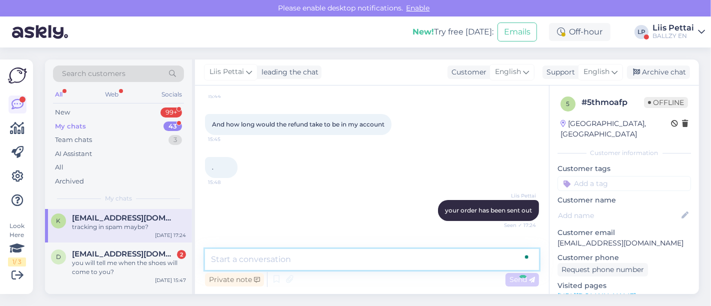
scroll to position [164, 0]
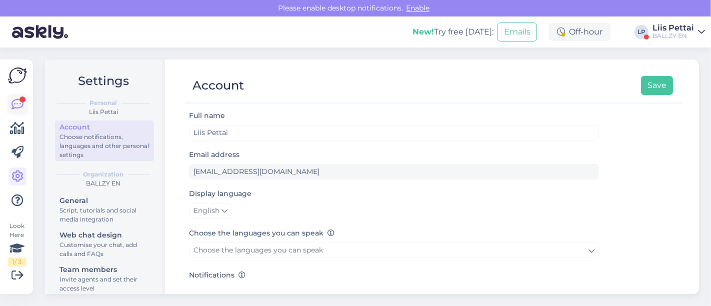
click at [19, 100] on icon at bounding box center [18, 105] width 12 height 12
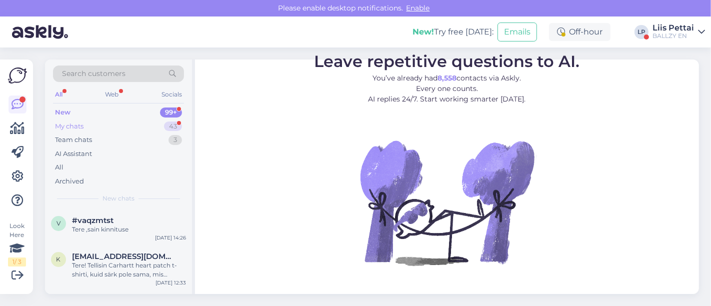
click at [99, 124] on div "My chats 43" at bounding box center [118, 127] width 131 height 14
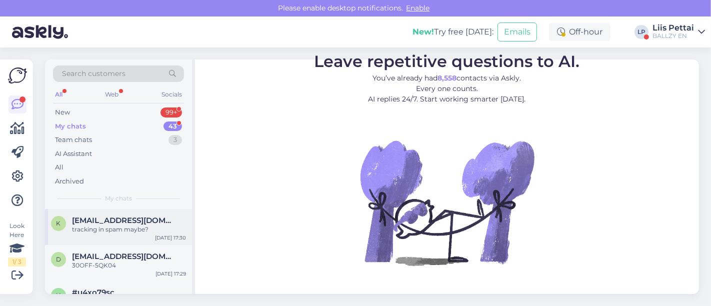
click at [95, 241] on div "k killerwithgun3213@gmail.com tracking in spam maybe? Sep 16 17:30" at bounding box center [118, 227] width 147 height 36
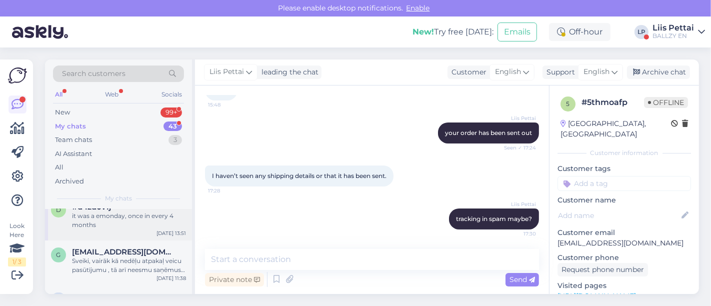
scroll to position [333, 0]
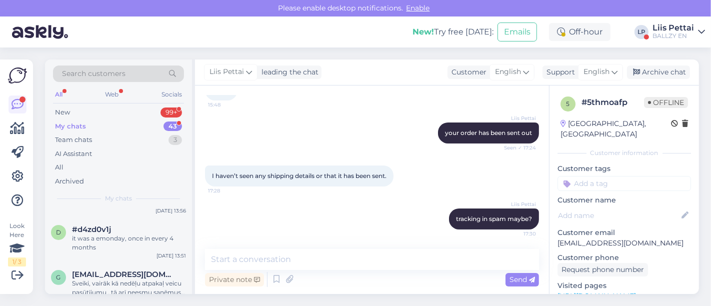
click at [679, 25] on div "Liis Pettai" at bounding box center [674, 28] width 42 height 8
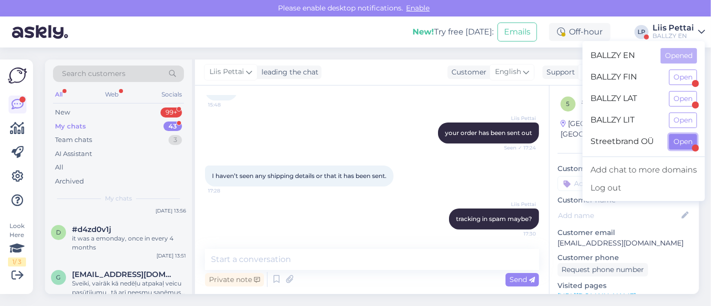
click at [685, 139] on button "Open" at bounding box center [683, 142] width 28 height 16
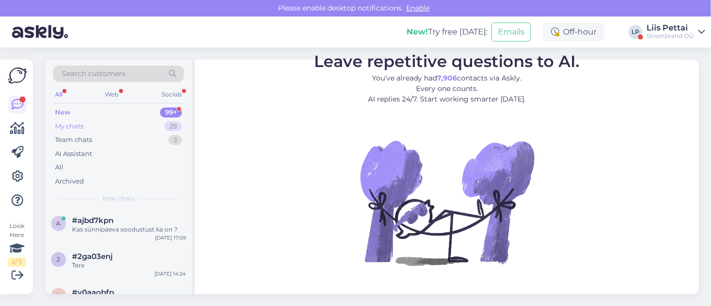
click at [114, 126] on div "My chats 29" at bounding box center [118, 127] width 131 height 14
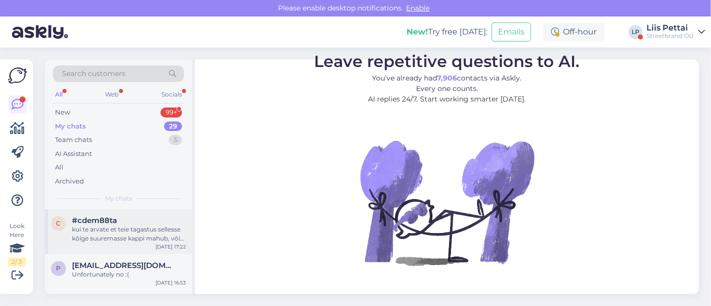
click at [109, 246] on div "c #cdem88ta kui te arvate et teie tagastus sellesse kõige suuremasse kappi mahu…" at bounding box center [118, 231] width 147 height 45
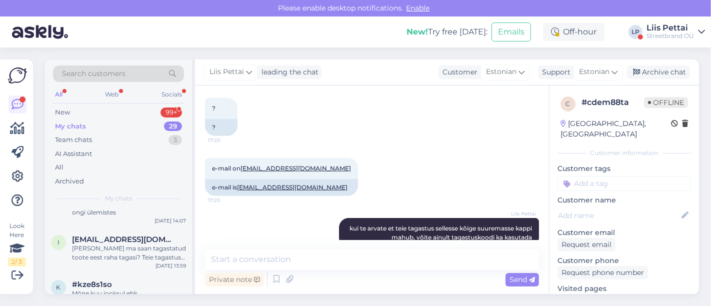
scroll to position [356, 0]
